Goal: Task Accomplishment & Management: Use online tool/utility

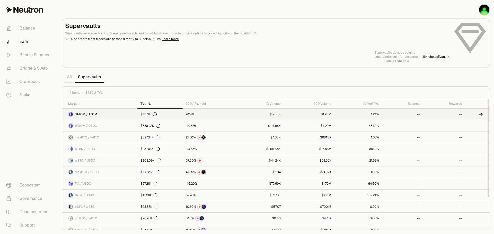
click at [161, 114] on link "$1.37M" at bounding box center [159, 114] width 45 height 11
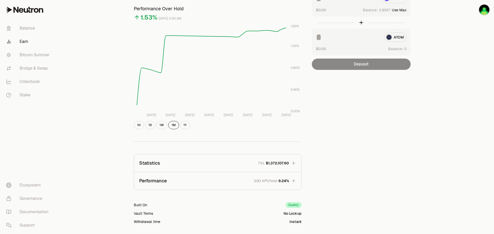
scroll to position [51, 0]
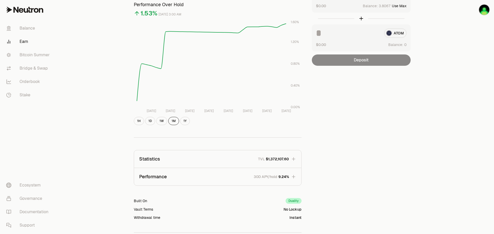
click at [295, 159] on icon "button" at bounding box center [293, 159] width 5 height 5
click at [295, 159] on icon "button" at bounding box center [293, 159] width 7 height 7
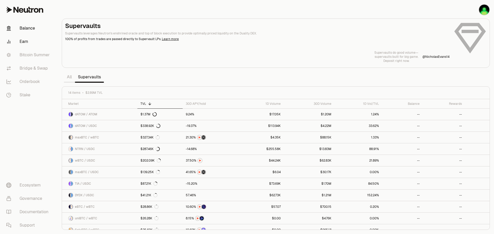
click at [27, 30] on link "Balance" at bounding box center [29, 28] width 54 height 13
